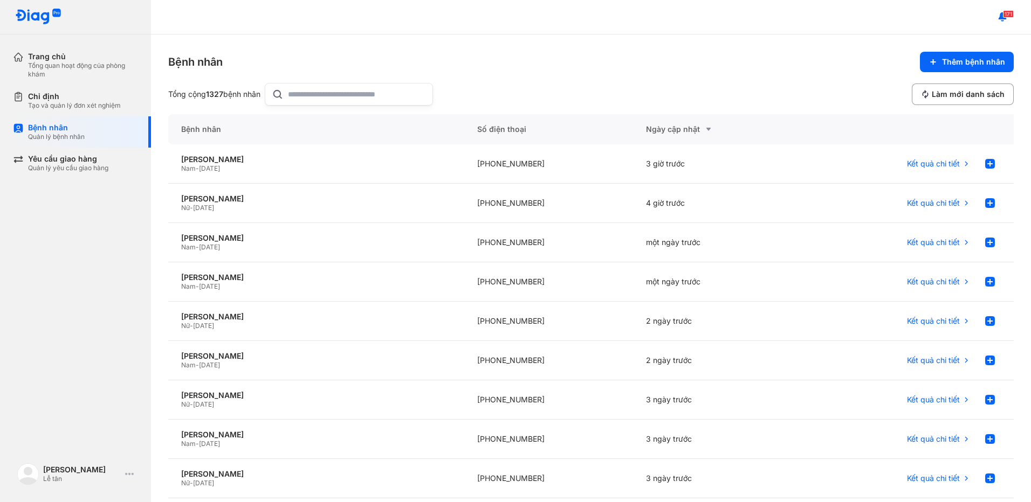
click at [331, 92] on input "text" at bounding box center [357, 95] width 138 height 22
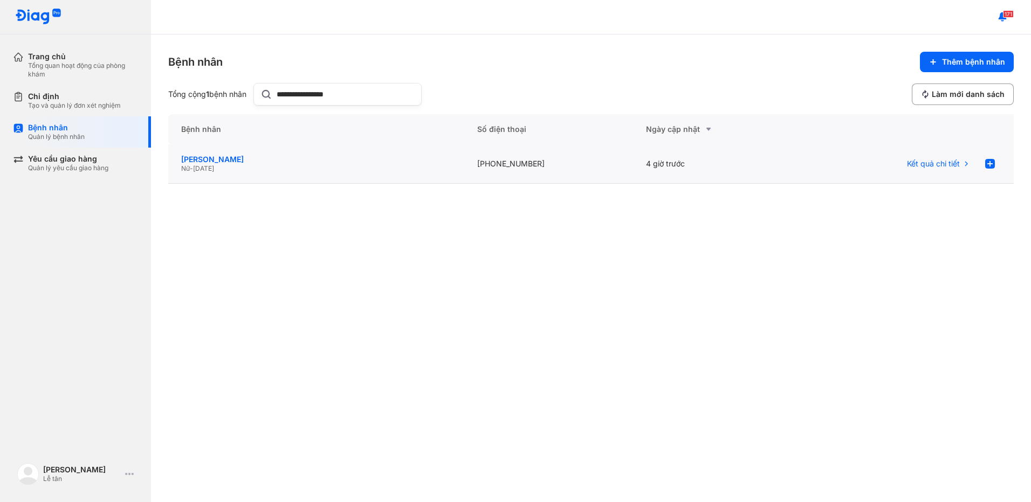
type input "**********"
click at [377, 156] on div "[PERSON_NAME]" at bounding box center [316, 160] width 270 height 10
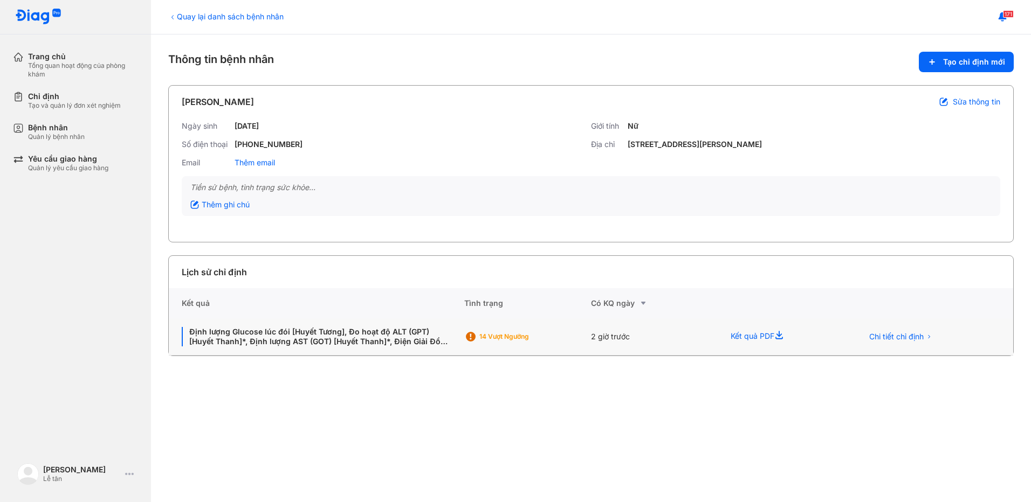
click at [553, 344] on div "14 Vượt ngưỡng" at bounding box center [517, 337] width 106 height 16
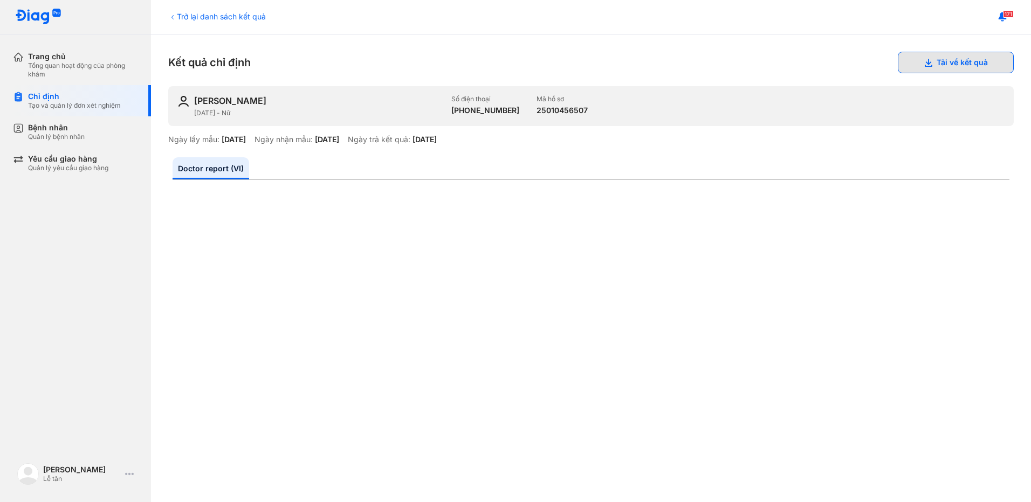
click at [977, 57] on button "Tải về kết quả" at bounding box center [956, 63] width 116 height 22
click at [75, 136] on div "Quản lý bệnh nhân" at bounding box center [56, 137] width 57 height 9
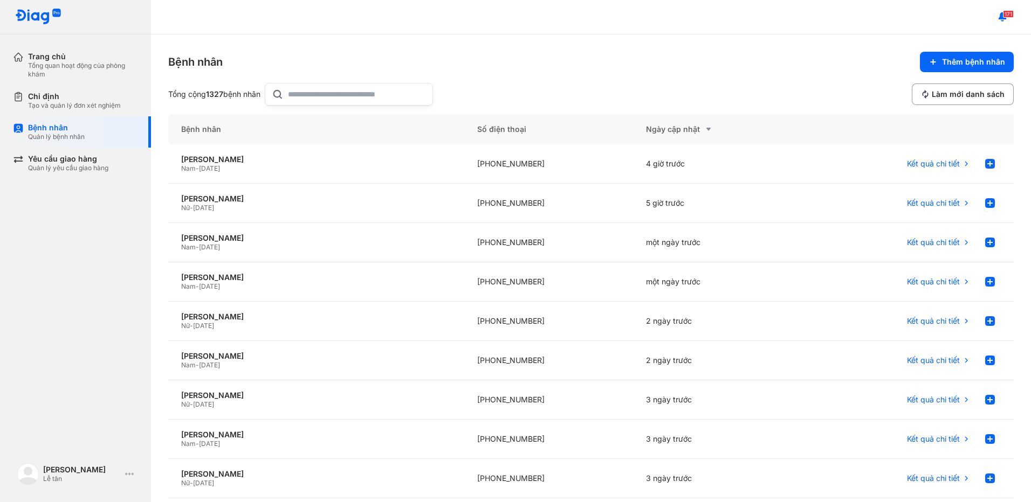
click at [382, 93] on input "text" at bounding box center [357, 95] width 138 height 22
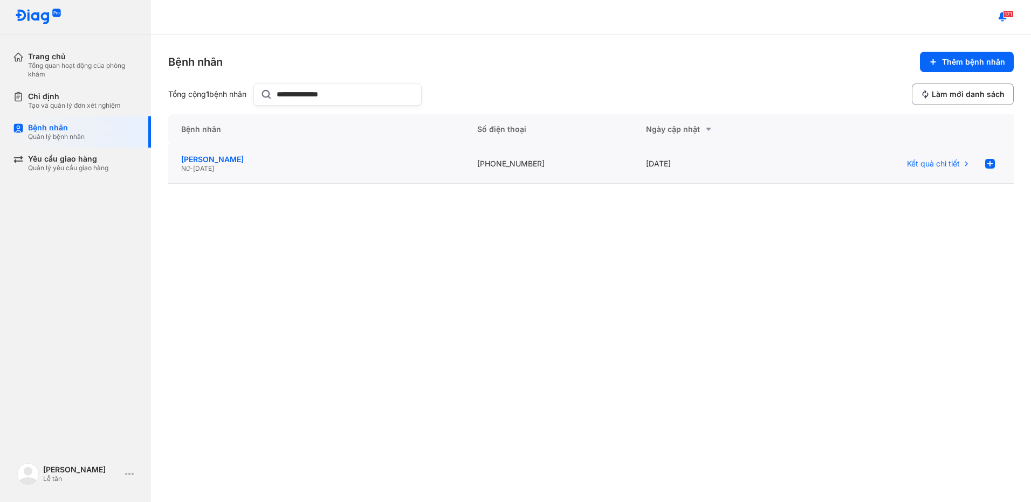
type input "**********"
click at [363, 156] on div "[PERSON_NAME]" at bounding box center [316, 160] width 270 height 10
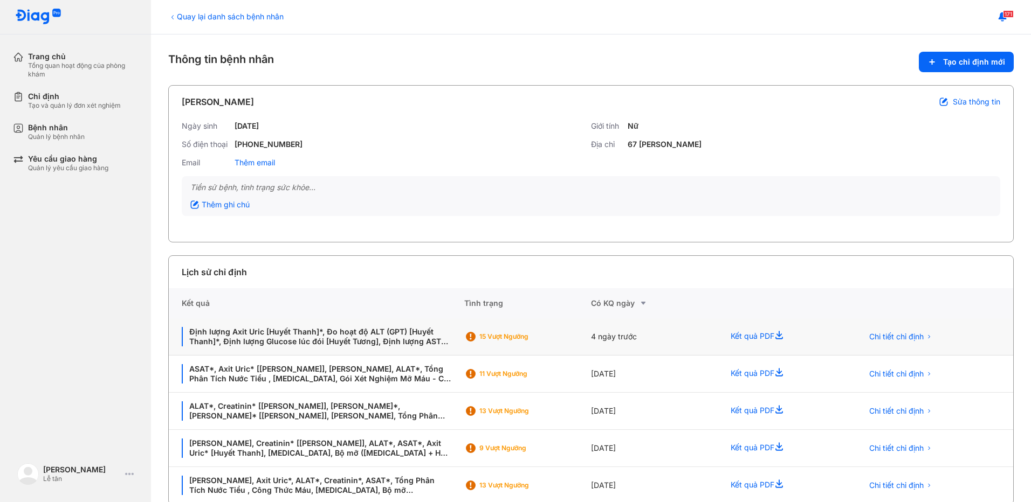
click at [526, 341] on div "15 Vượt ngưỡng" at bounding box center [517, 337] width 106 height 16
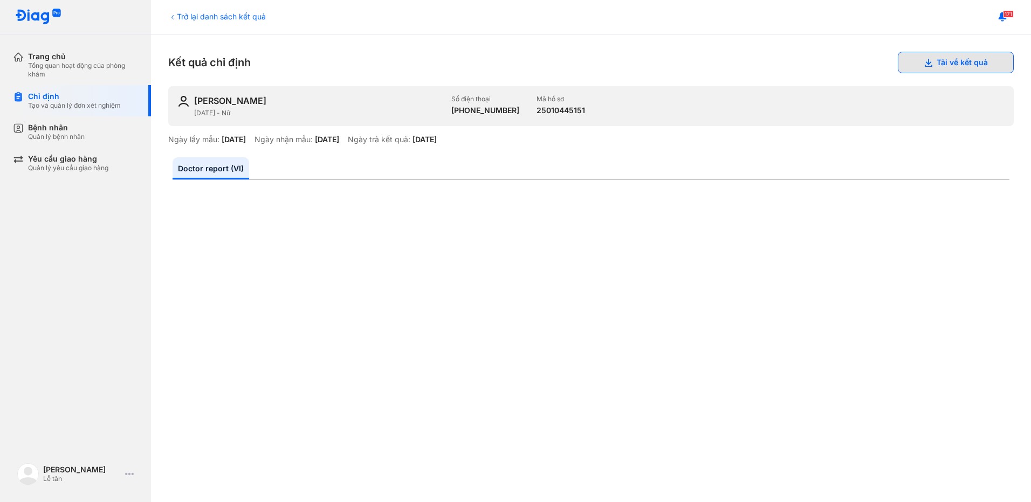
click at [925, 63] on use at bounding box center [929, 63] width 8 height 8
click at [86, 135] on div "Bệnh nhân Quản lý bệnh nhân" at bounding box center [83, 132] width 110 height 18
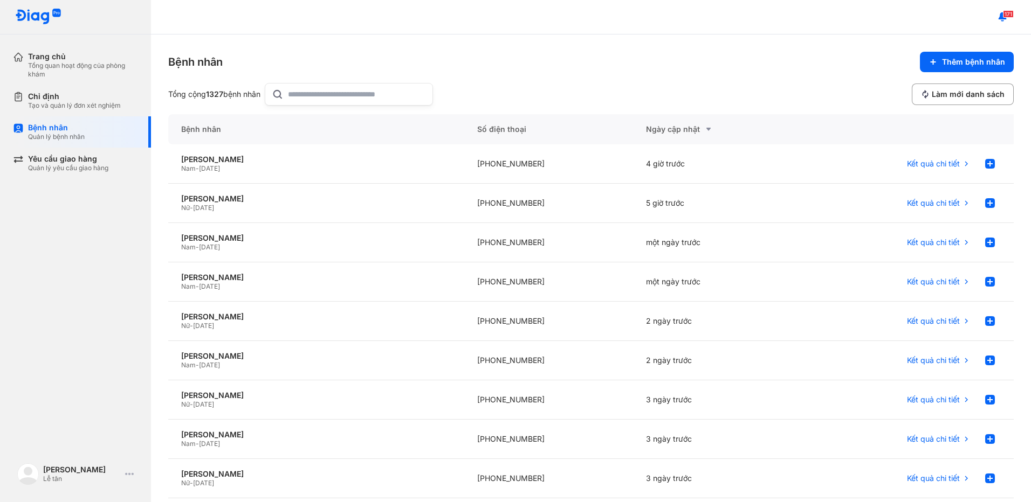
click at [330, 98] on input "text" at bounding box center [357, 95] width 138 height 22
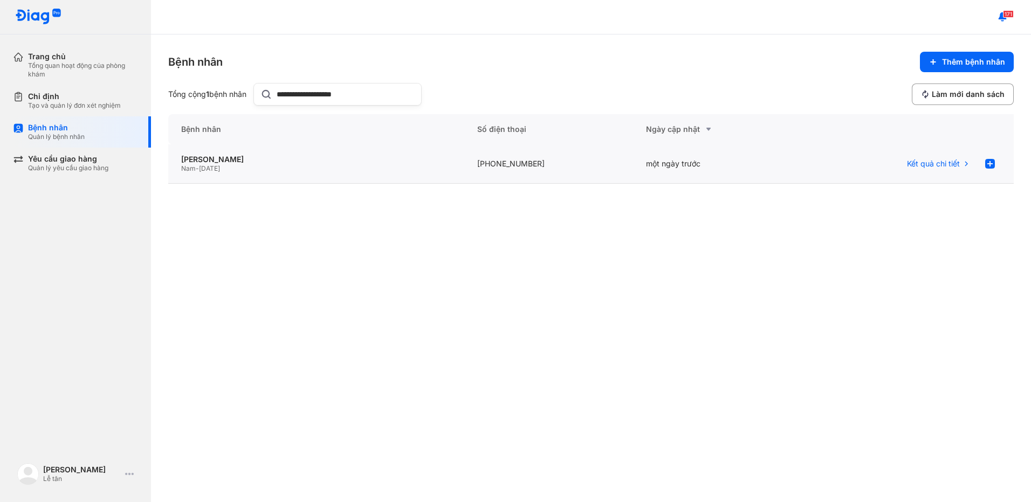
type input "**********"
click at [464, 173] on div "TRƯƠNG TRỌNG TUẤN VŨ Nam - 12/11/1987" at bounding box center [548, 163] width 169 height 39
click at [276, 173] on div "Nam - 12/11/1987" at bounding box center [316, 168] width 270 height 9
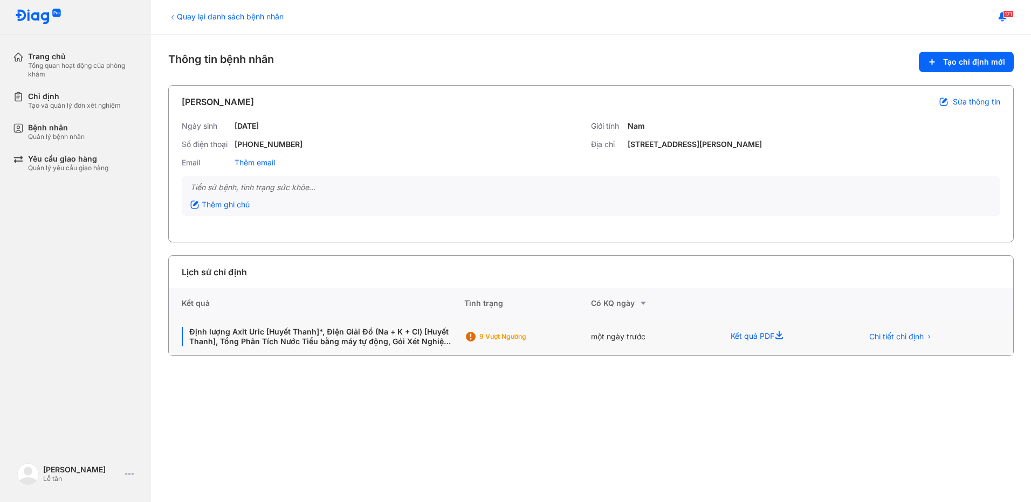
click at [498, 336] on div "9 Vượt ngưỡng" at bounding box center [522, 337] width 86 height 9
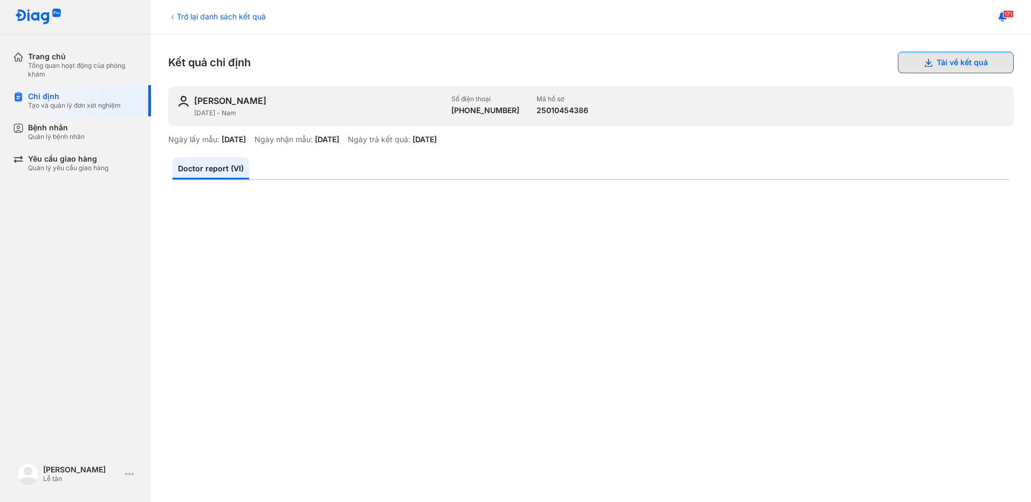
click at [970, 61] on button "Tải về kết quả" at bounding box center [956, 63] width 116 height 22
